Goal: Go to known website: Access a specific website the user already knows

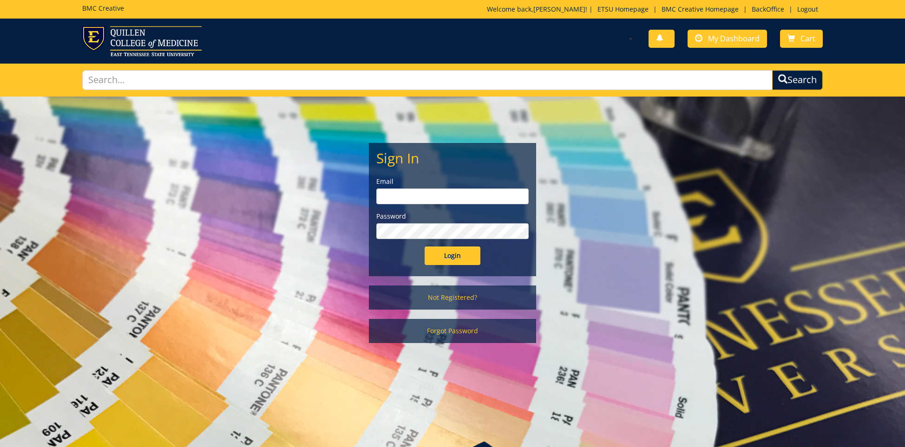
type input "[EMAIL_ADDRESS][DOMAIN_NAME]"
click at [456, 255] on input "Login" at bounding box center [452, 256] width 56 height 19
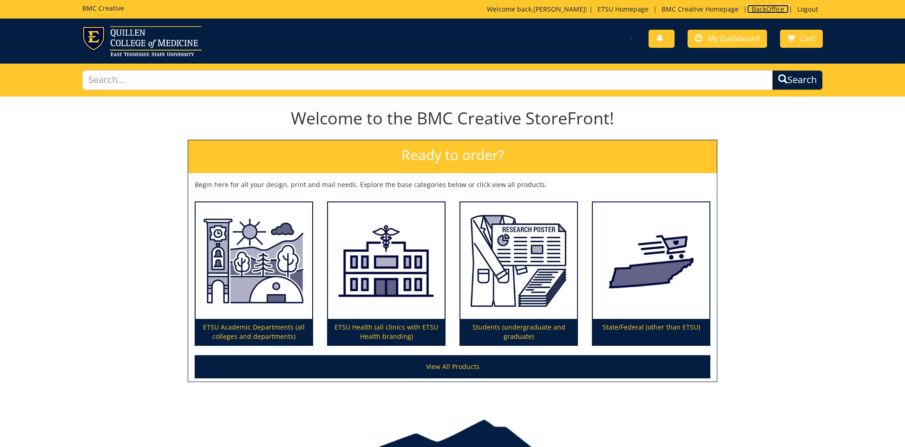
click at [768, 7] on link "BackOffice" at bounding box center [768, 9] width 42 height 9
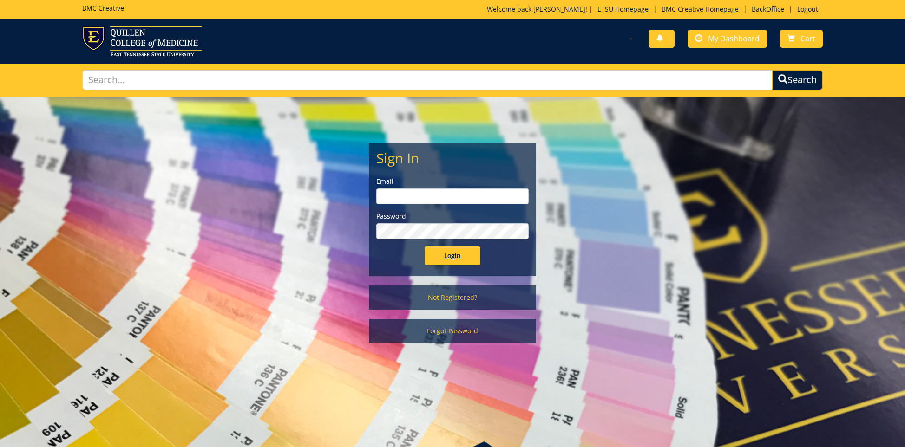
type input "ares@etsu.edu"
click at [445, 256] on input "Login" at bounding box center [452, 256] width 56 height 19
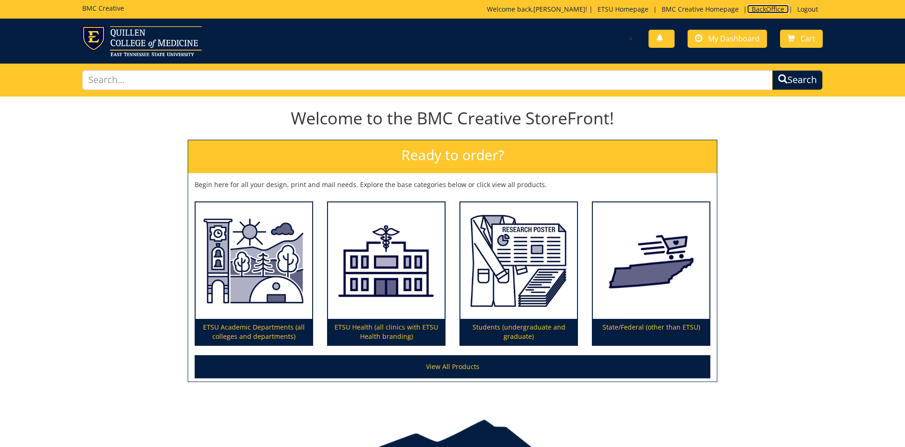
click at [771, 10] on link "BackOffice" at bounding box center [768, 9] width 42 height 9
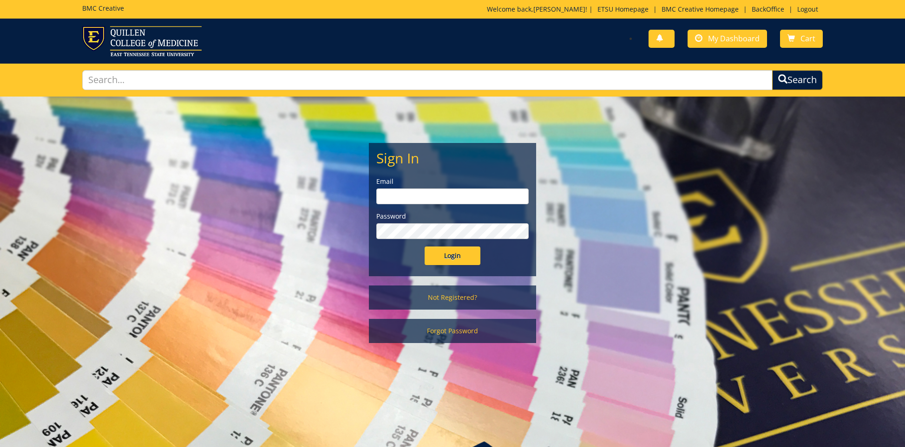
type input "ares@etsu.edu"
click at [453, 259] on input "Login" at bounding box center [452, 256] width 56 height 19
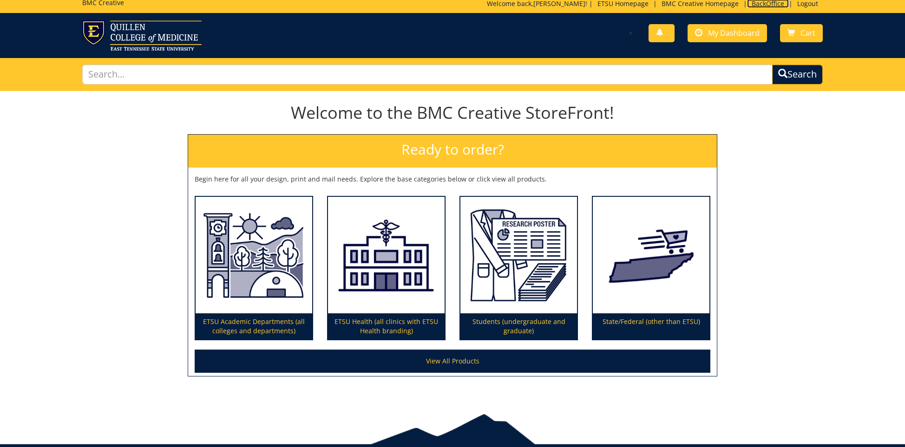
click at [767, 1] on link "BackOffice" at bounding box center [768, 3] width 42 height 9
